Goal: Transaction & Acquisition: Purchase product/service

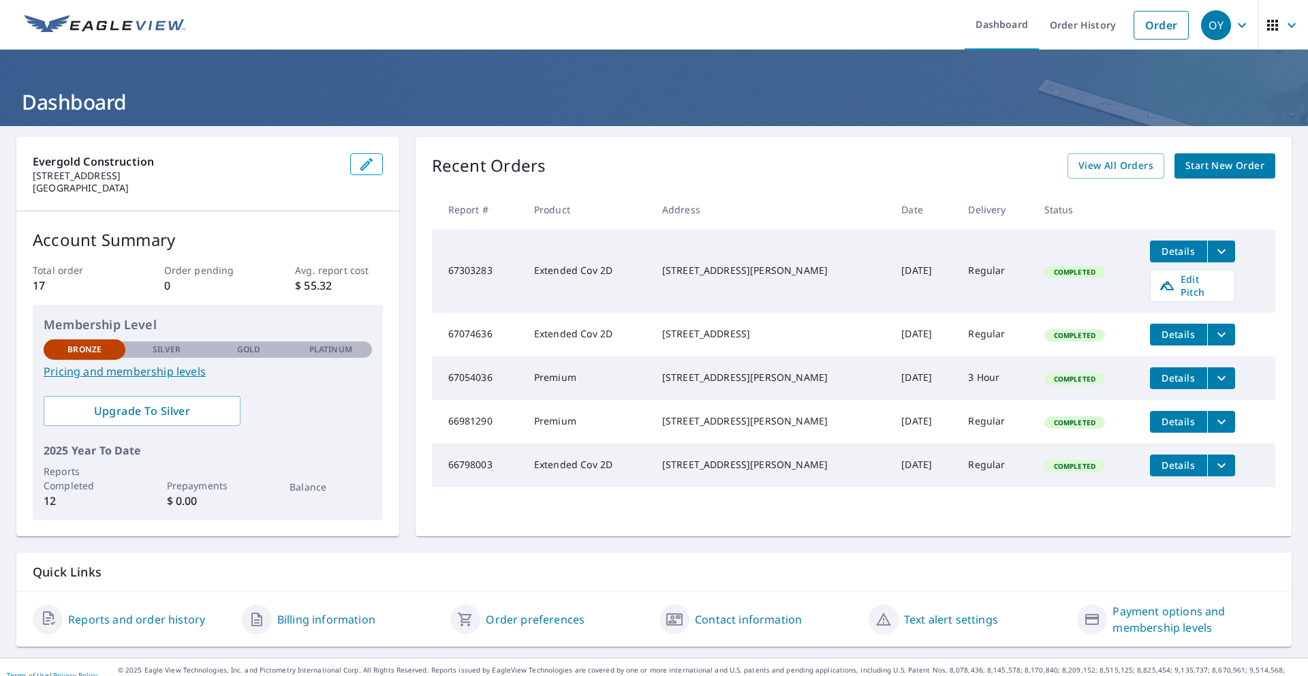
click at [1215, 168] on span "Start New Order" at bounding box center [1225, 165] width 79 height 17
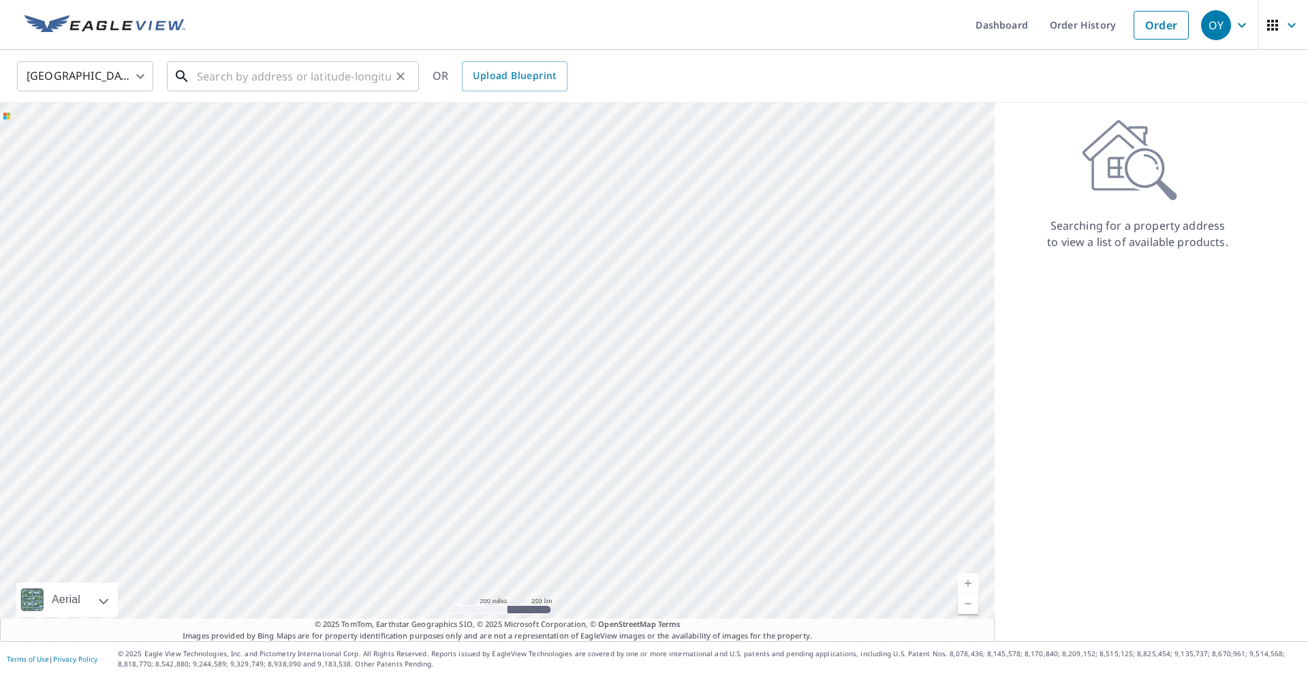
click at [300, 81] on input "text" at bounding box center [294, 76] width 194 height 38
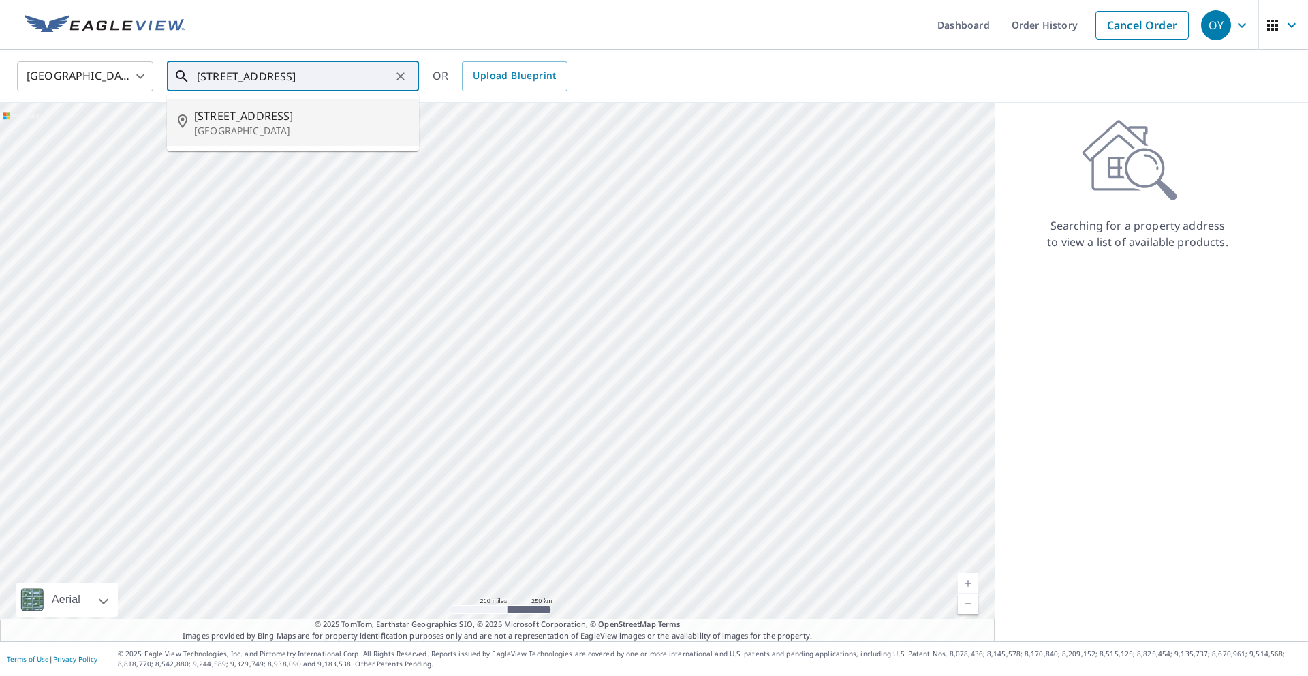
click at [287, 131] on p "[GEOGRAPHIC_DATA]" at bounding box center [301, 131] width 214 height 14
type input "[STREET_ADDRESS]"
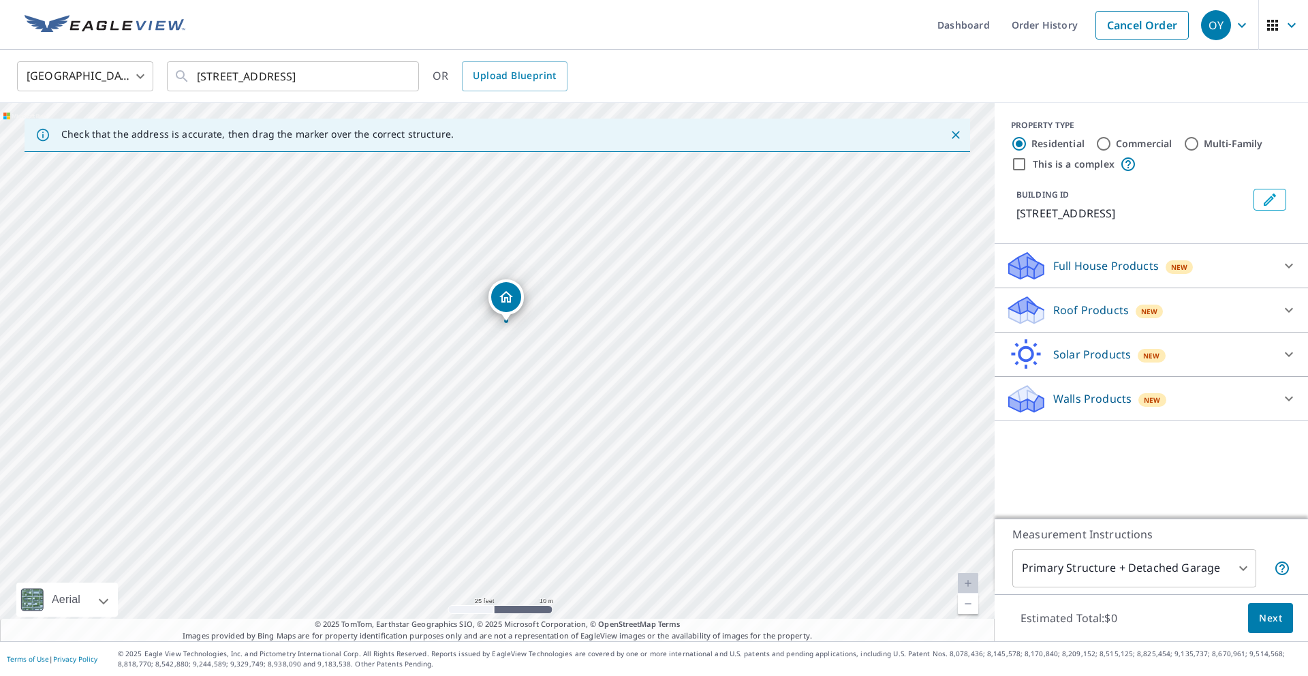
drag, startPoint x: 511, startPoint y: 395, endPoint x: 551, endPoint y: 312, distance: 91.7
click at [551, 312] on div "[STREET_ADDRESS]" at bounding box center [497, 372] width 995 height 538
click at [1109, 316] on p "Roof Products" at bounding box center [1092, 310] width 76 height 16
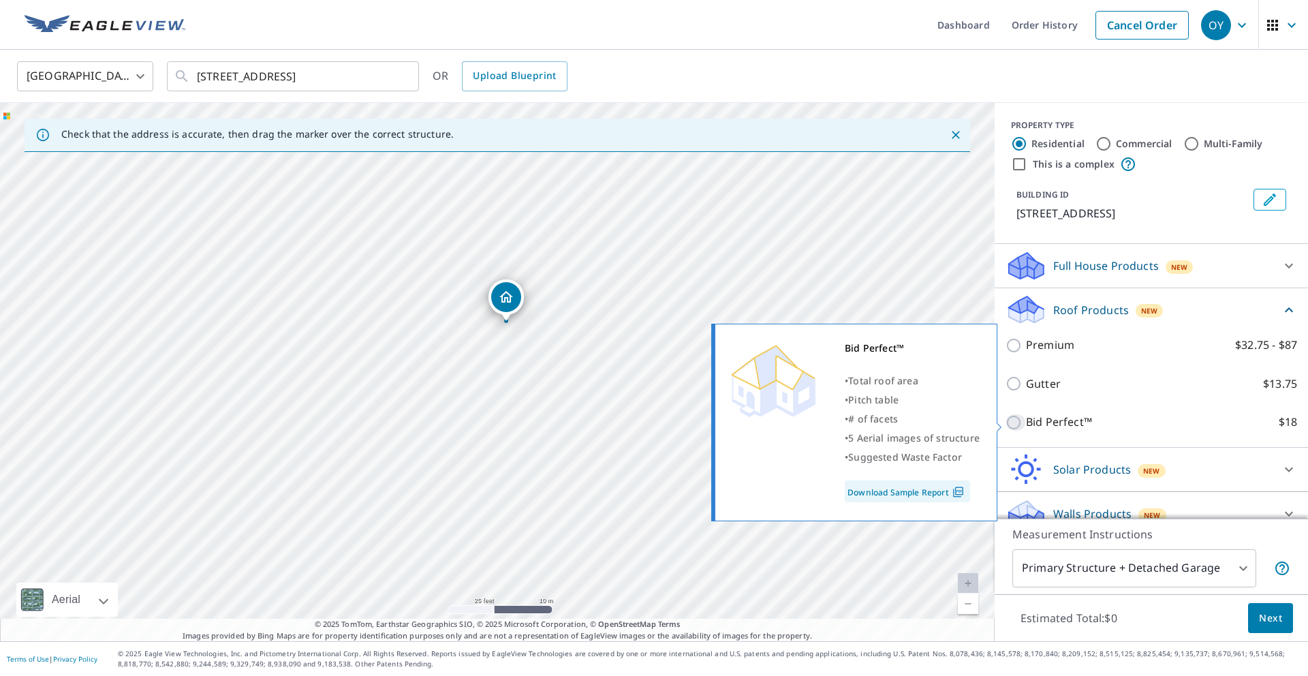
click at [1015, 420] on input "Bid Perfect™ $18" at bounding box center [1016, 422] width 20 height 16
checkbox input "true"
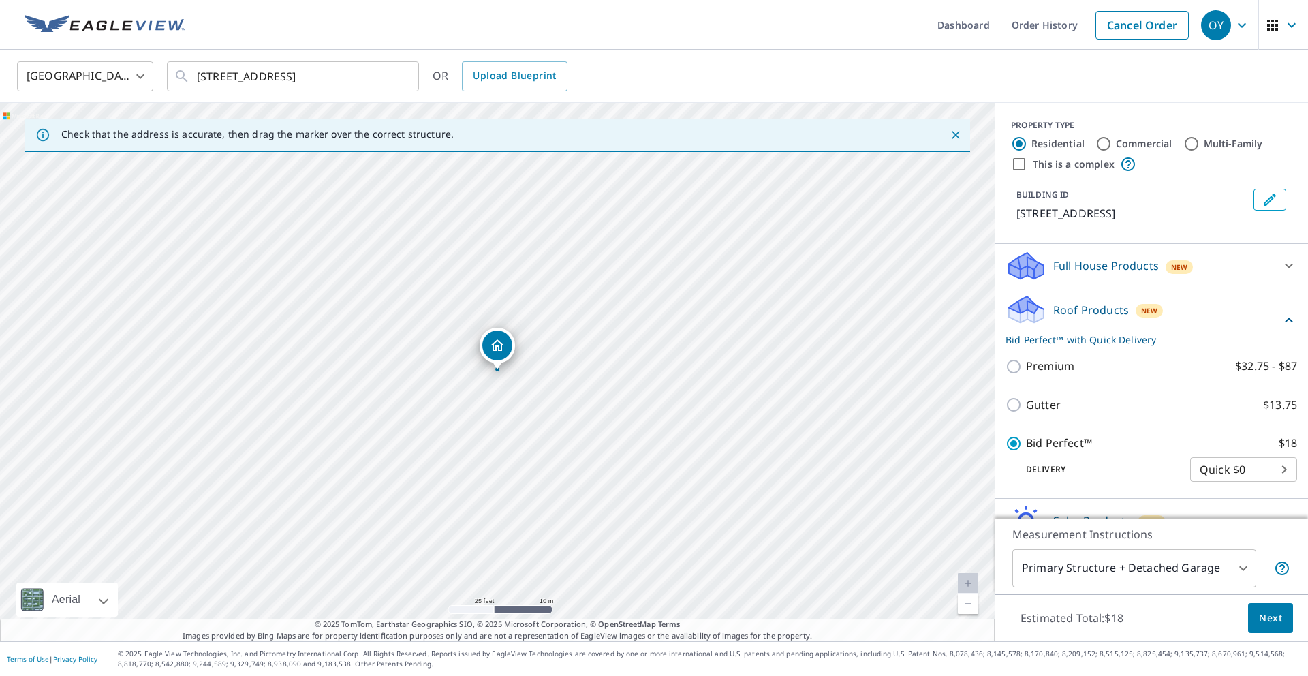
scroll to position [69, 0]
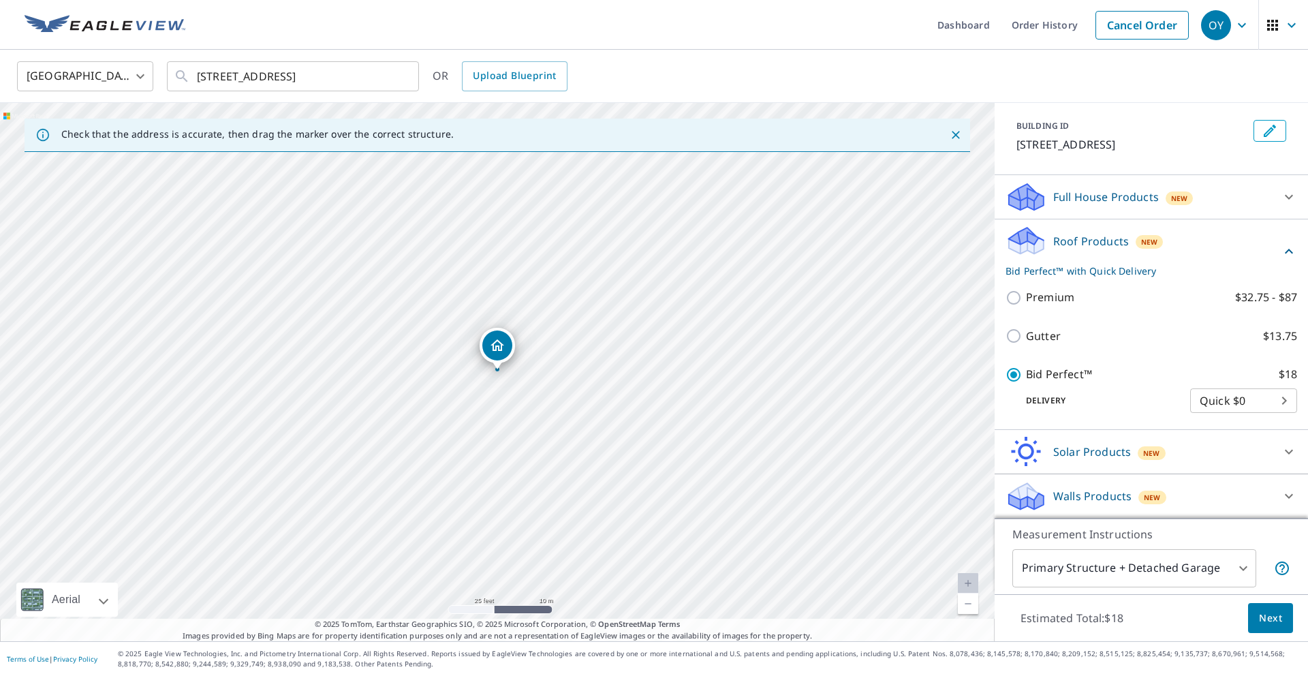
click at [1272, 624] on span "Next" at bounding box center [1270, 618] width 23 height 17
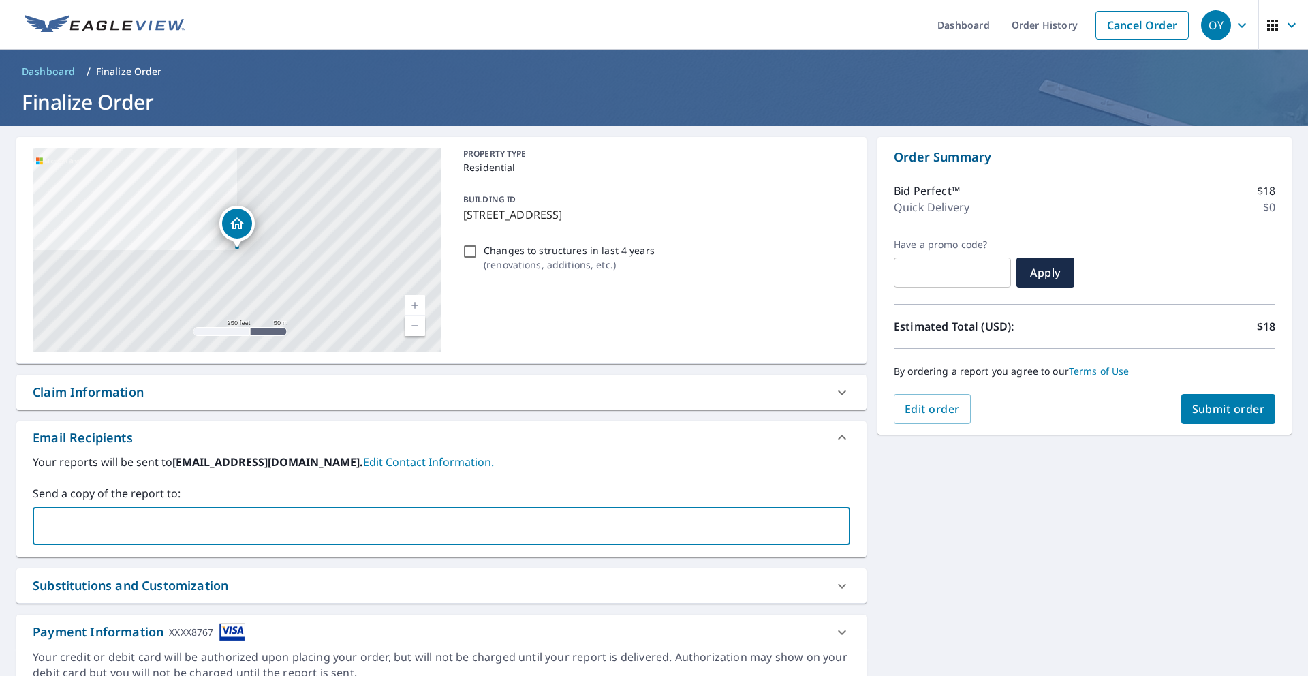
click at [330, 523] on input "text" at bounding box center [431, 526] width 785 height 26
type input "[EMAIL_ADDRESS][DOMAIN_NAME]"
click at [1072, 519] on div "[STREET_ADDRESS] A standard road map Aerial A detailed look from above Labels L…" at bounding box center [654, 414] width 1308 height 577
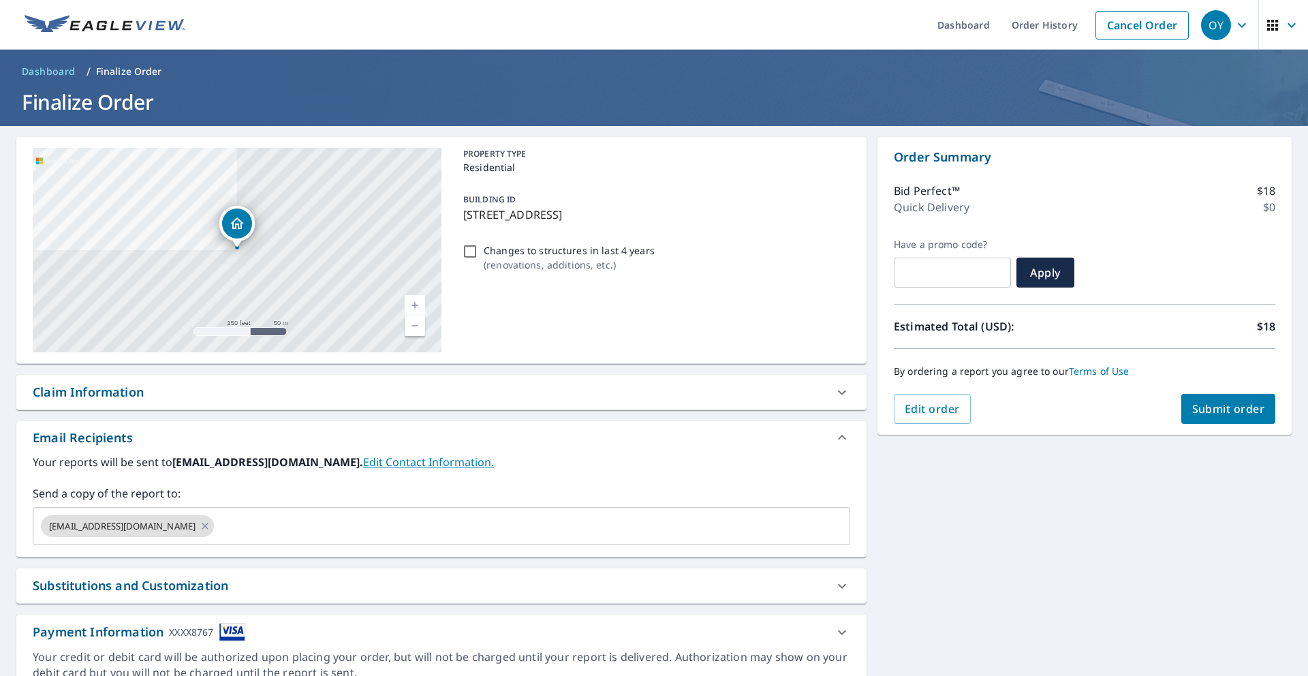
scroll to position [62, 0]
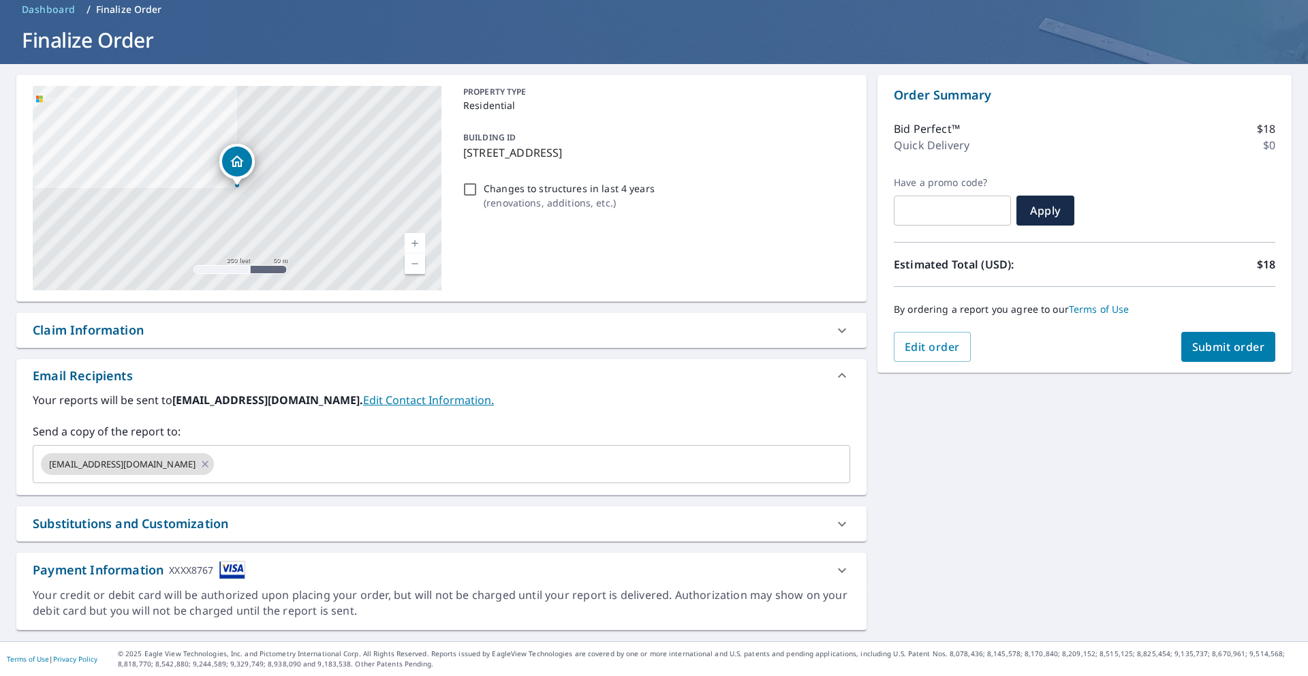
click at [1221, 352] on span "Submit order" at bounding box center [1229, 346] width 73 height 15
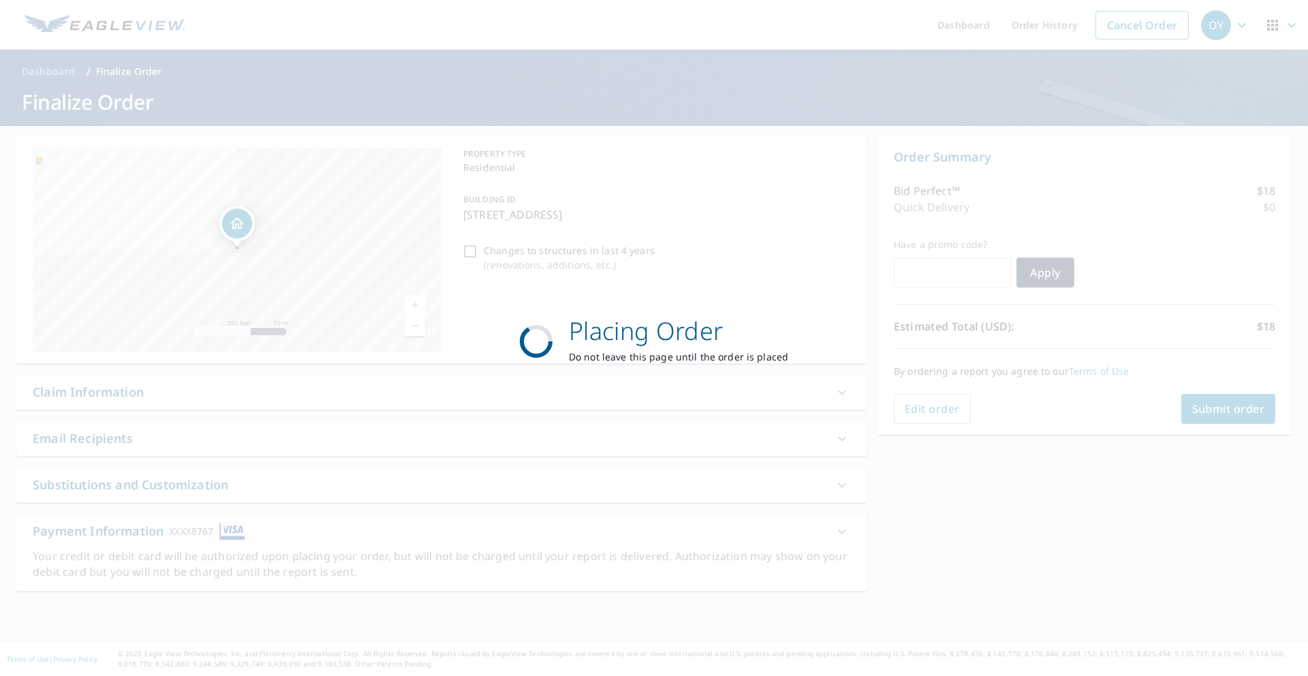
scroll to position [0, 0]
